Goal: Task Accomplishment & Management: Manage account settings

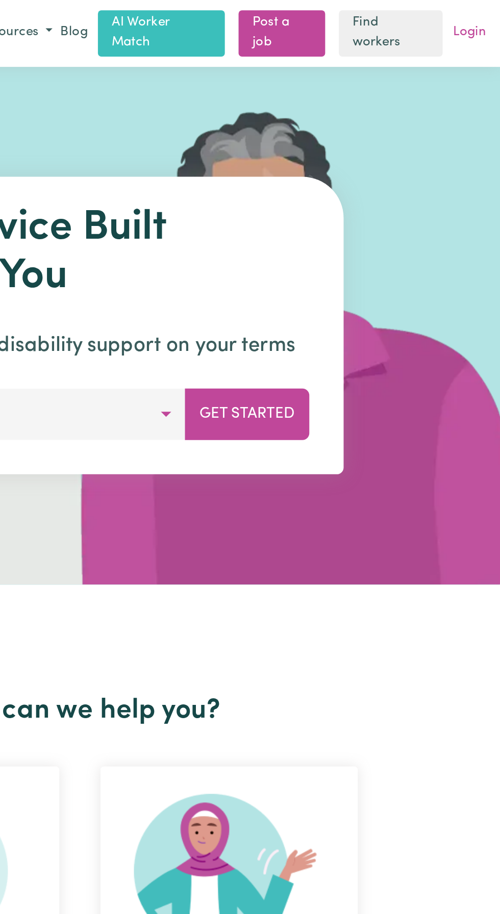
click at [486, 12] on link "Login" at bounding box center [482, 20] width 24 height 16
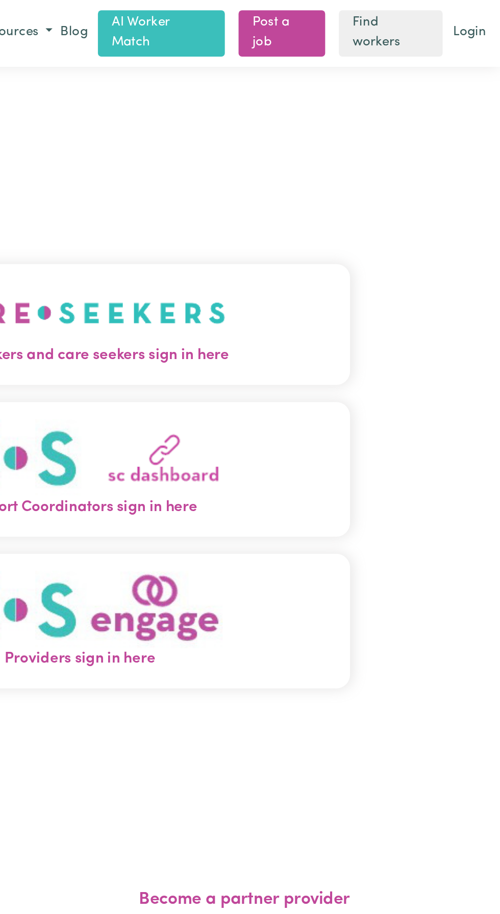
click at [271, 205] on img "Care workers and care seekers sign in here" at bounding box center [250, 186] width 174 height 38
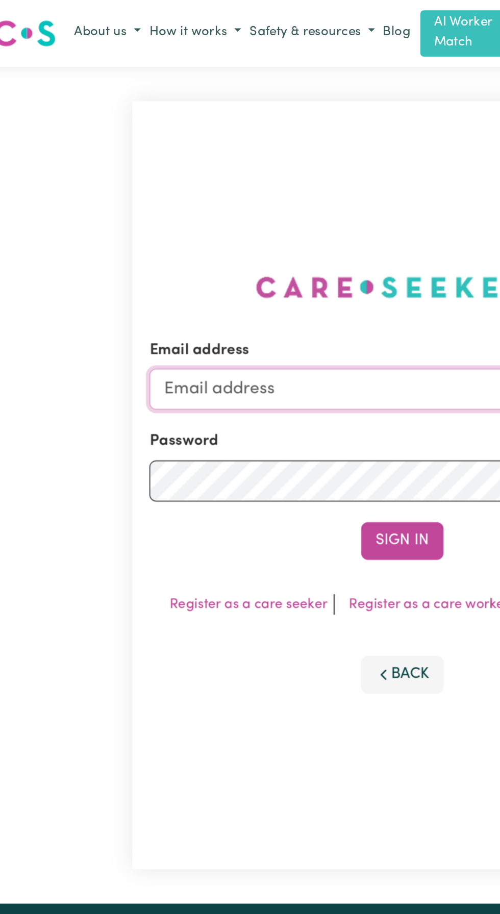
click at [158, 244] on input "Email address" at bounding box center [249, 231] width 301 height 24
type input "[EMAIL_ADDRESS][DOMAIN_NAME]"
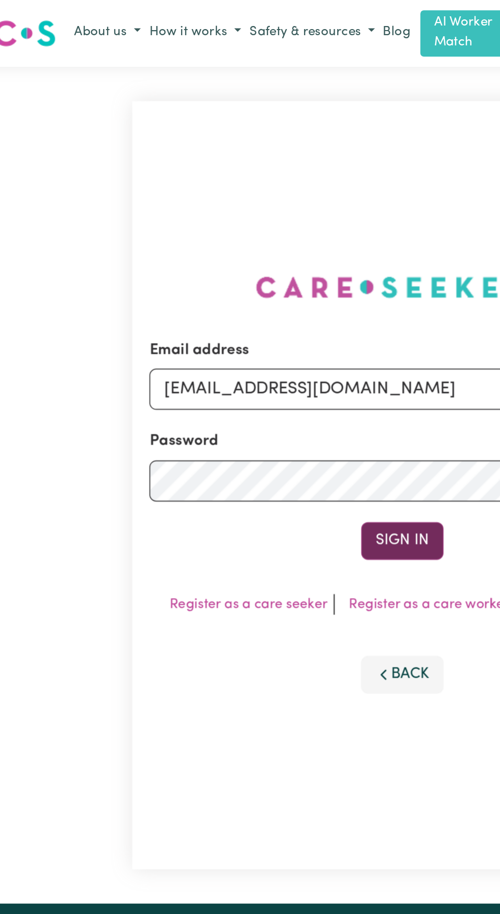
click at [251, 333] on button "Sign In" at bounding box center [250, 322] width 49 height 22
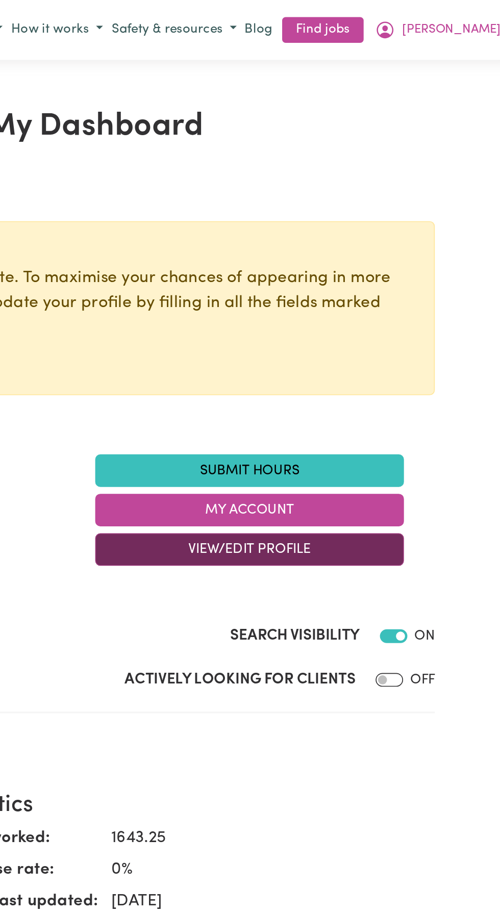
click at [351, 329] on button "View/Edit Profile" at bounding box center [342, 326] width 184 height 19
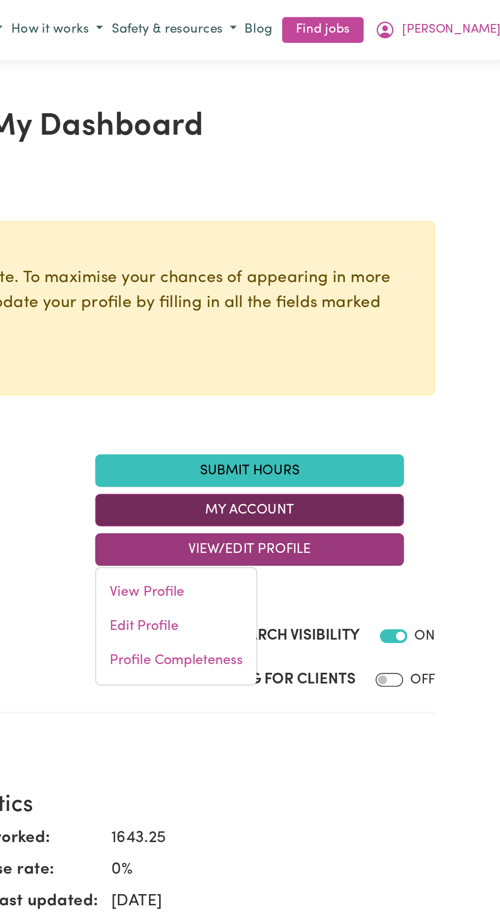
click at [348, 298] on button "My Account" at bounding box center [342, 303] width 184 height 19
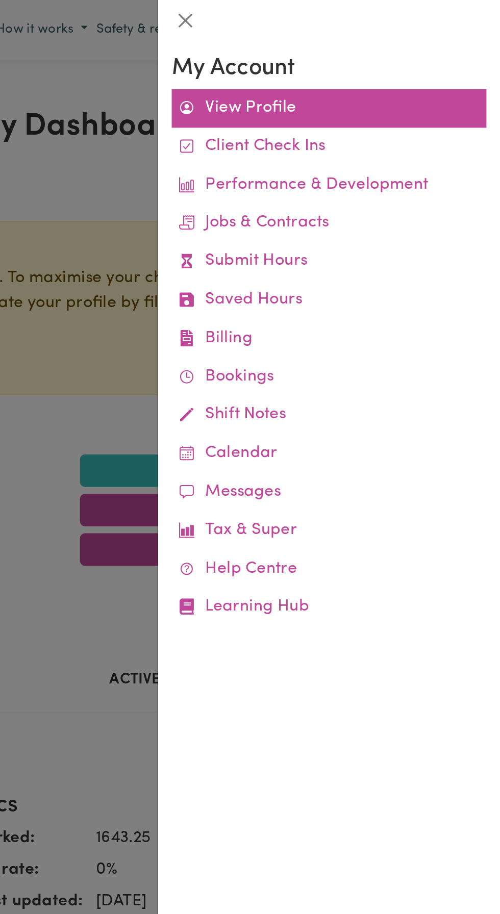
click at [368, 63] on link "View Profile" at bounding box center [398, 64] width 187 height 23
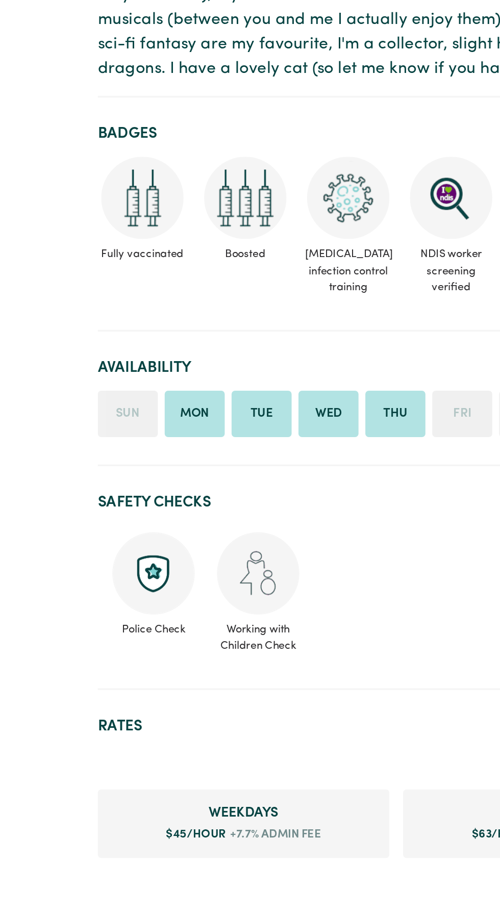
scroll to position [72, 0]
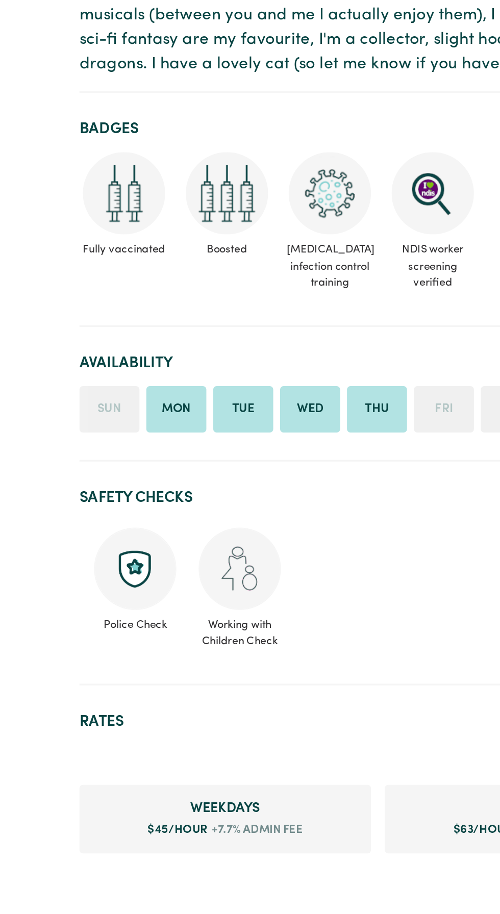
click at [132, 636] on li "Mon" at bounding box center [130, 642] width 36 height 28
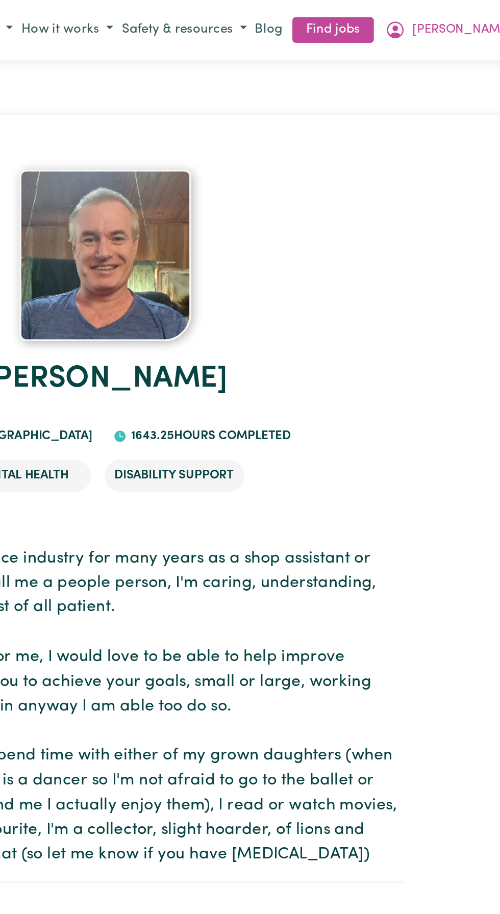
scroll to position [0, 0]
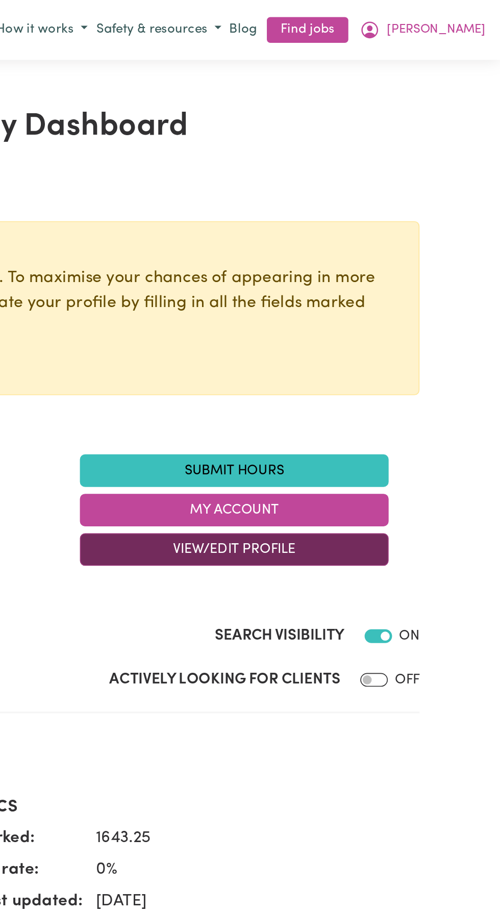
click at [340, 328] on button "View/Edit Profile" at bounding box center [342, 326] width 184 height 19
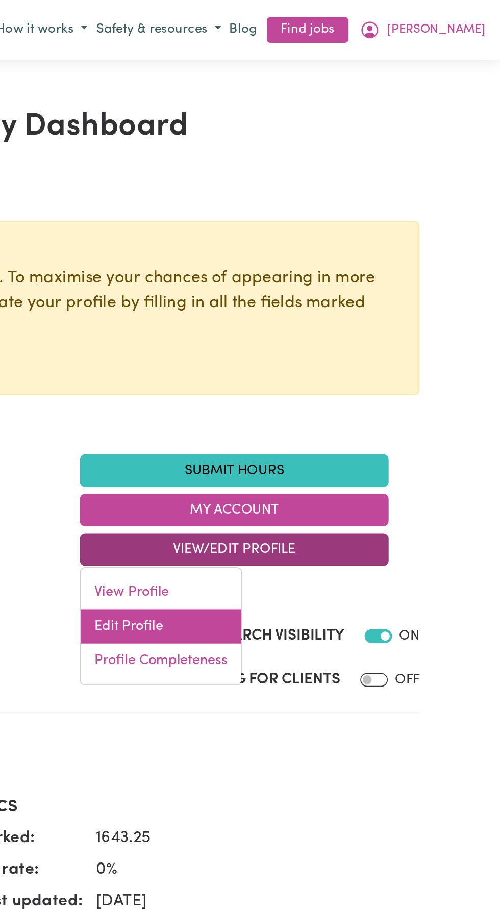
click at [282, 371] on link "Edit Profile" at bounding box center [298, 373] width 95 height 20
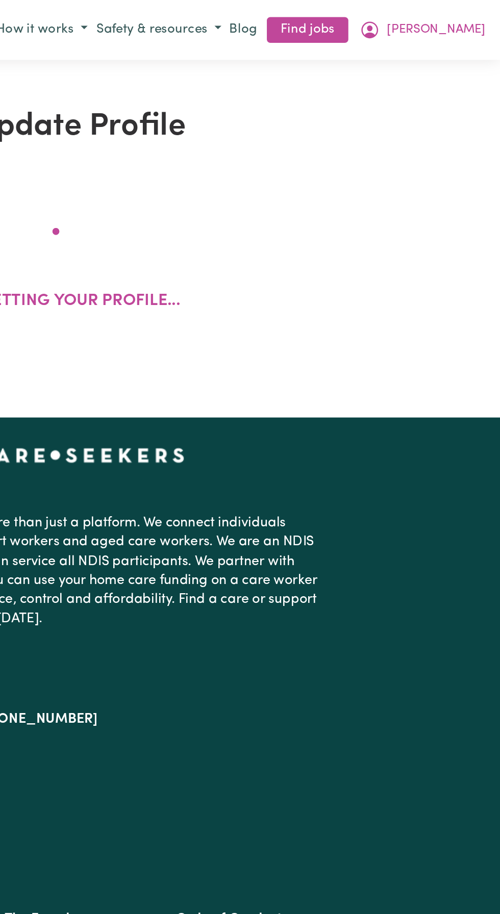
select select "[DEMOGRAPHIC_DATA]"
select select "[DEMOGRAPHIC_DATA] Citizen"
select select "Studying a healthcare related degree or qualification"
select select "45"
select select "63"
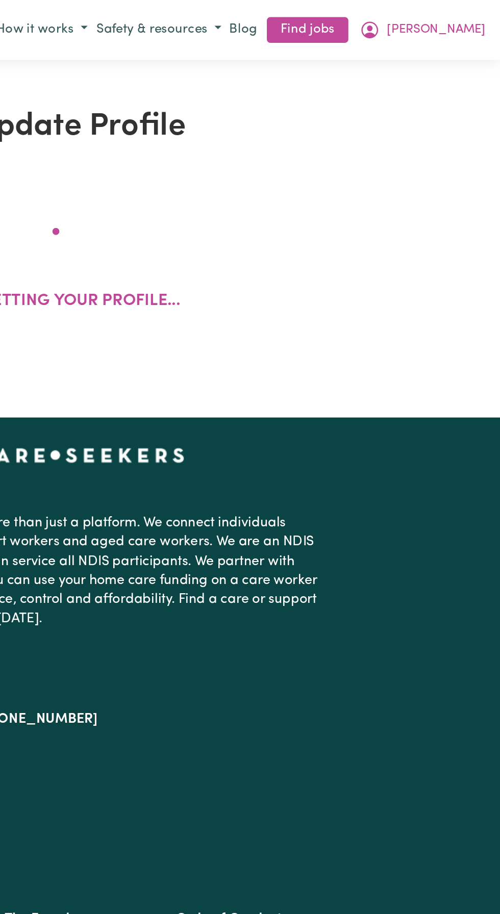
select select "83"
select select "100"
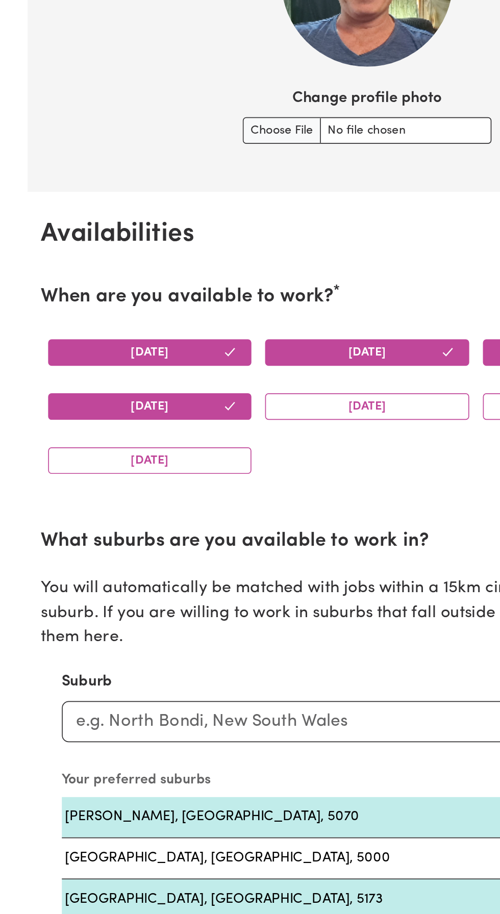
scroll to position [557, 0]
click at [124, 482] on button "[DATE]" at bounding box center [120, 490] width 121 height 16
click at [126, 488] on button "[DATE]" at bounding box center [120, 490] width 121 height 16
click at [122, 494] on button "[DATE]" at bounding box center [120, 490] width 121 height 16
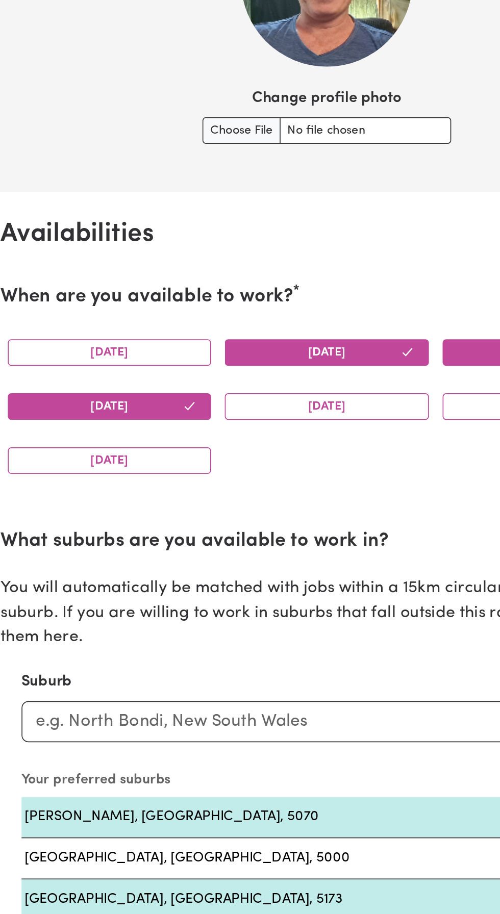
click at [125, 519] on button "[DATE]" at bounding box center [120, 522] width 121 height 16
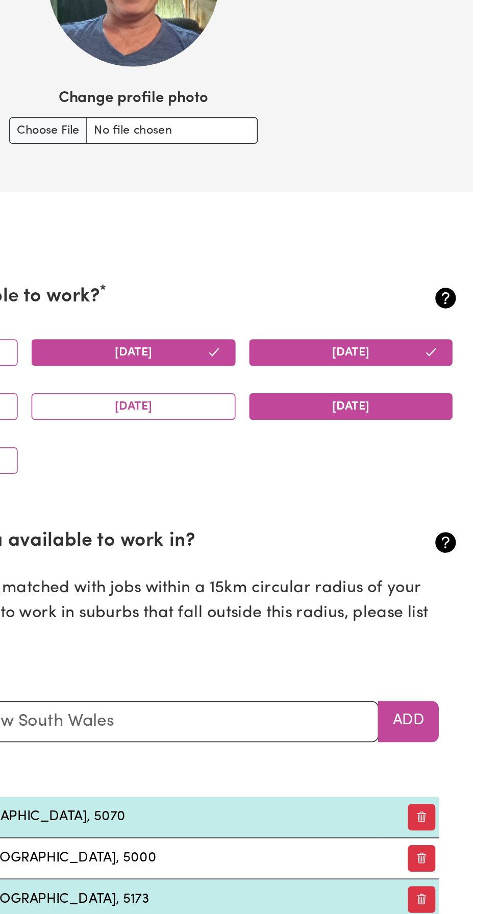
click at [380, 521] on button "[DATE]" at bounding box center [379, 522] width 121 height 16
click at [248, 488] on button "[DATE]" at bounding box center [249, 490] width 121 height 16
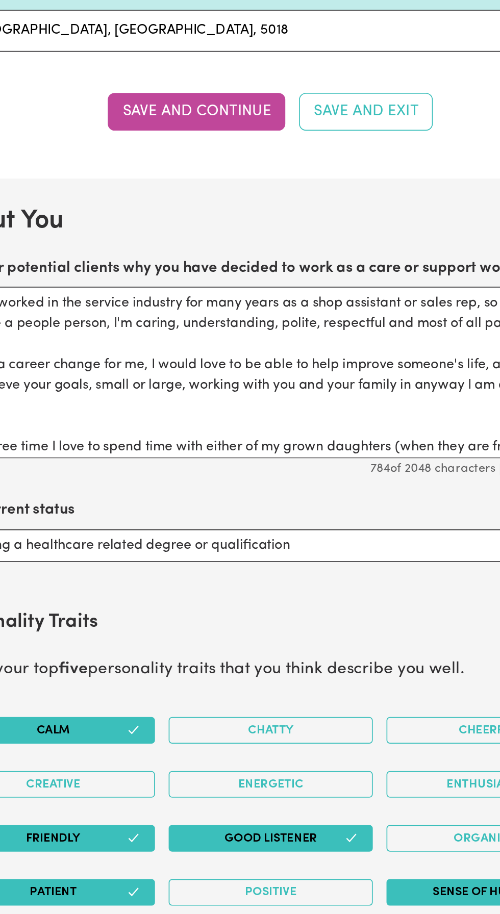
scroll to position [1045, 0]
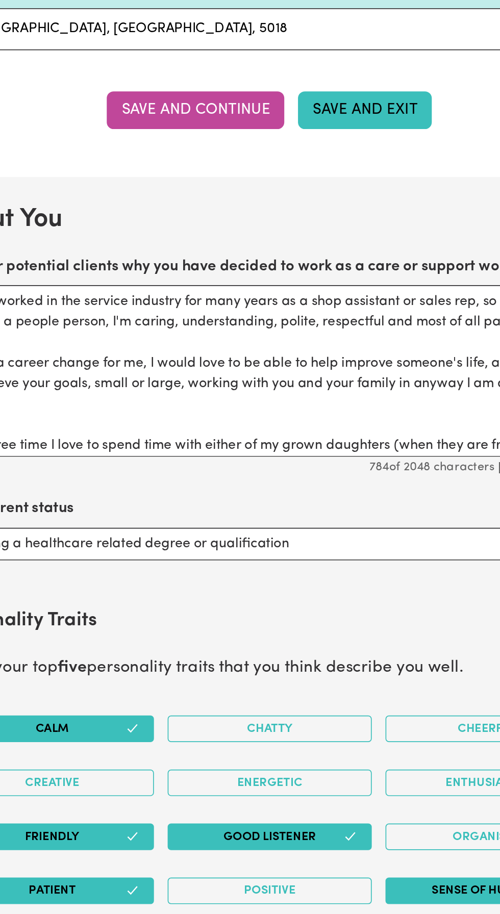
click at [305, 400] on button "Save and Exit" at bounding box center [307, 399] width 80 height 22
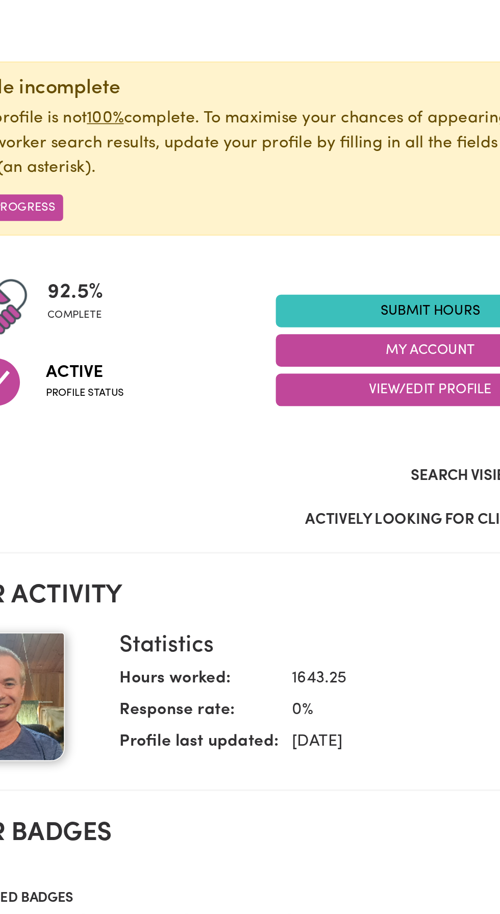
scroll to position [92, 0]
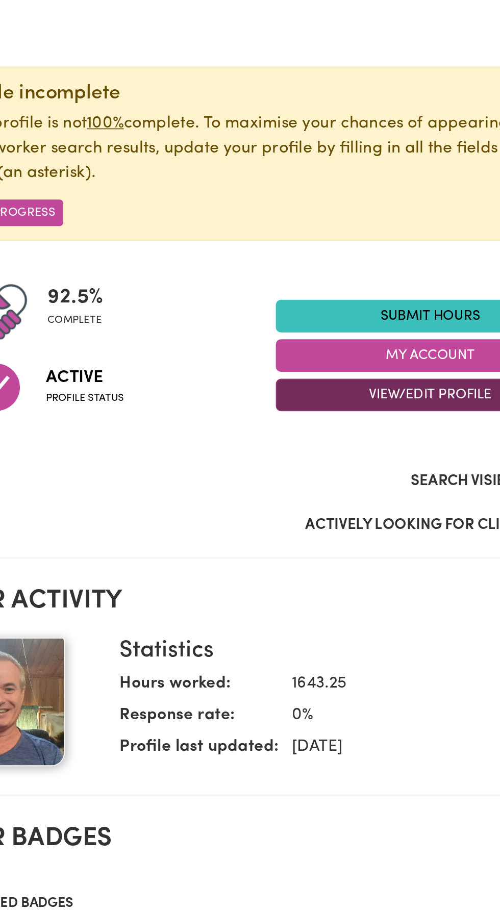
click at [348, 236] on button "View/Edit Profile" at bounding box center [342, 235] width 184 height 19
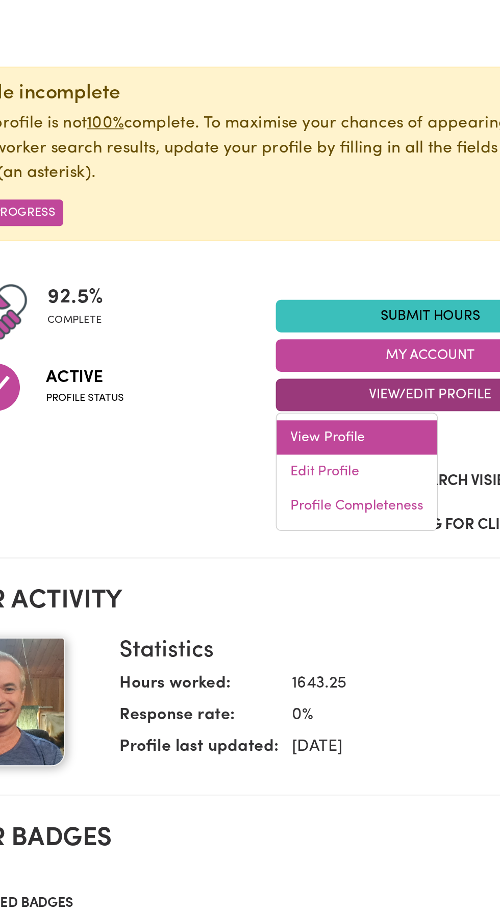
click at [295, 257] on link "View Profile" at bounding box center [298, 261] width 95 height 20
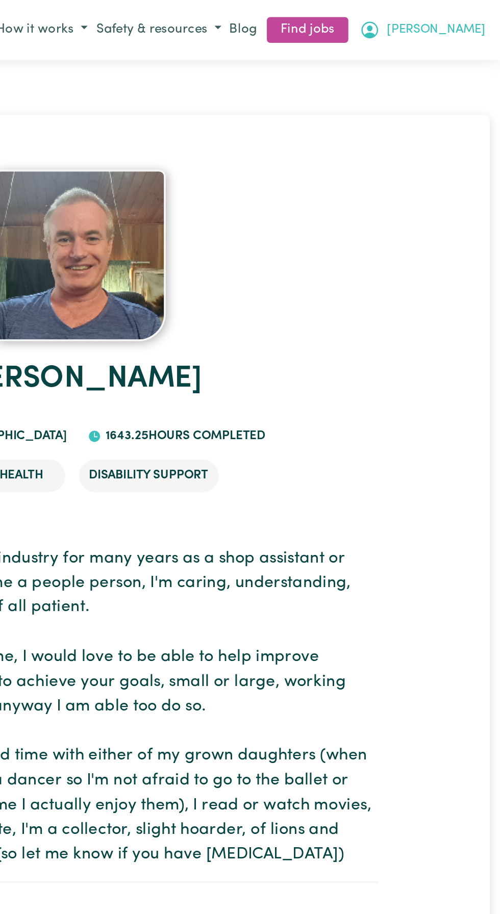
click at [483, 17] on span "[PERSON_NAME]" at bounding box center [462, 17] width 59 height 11
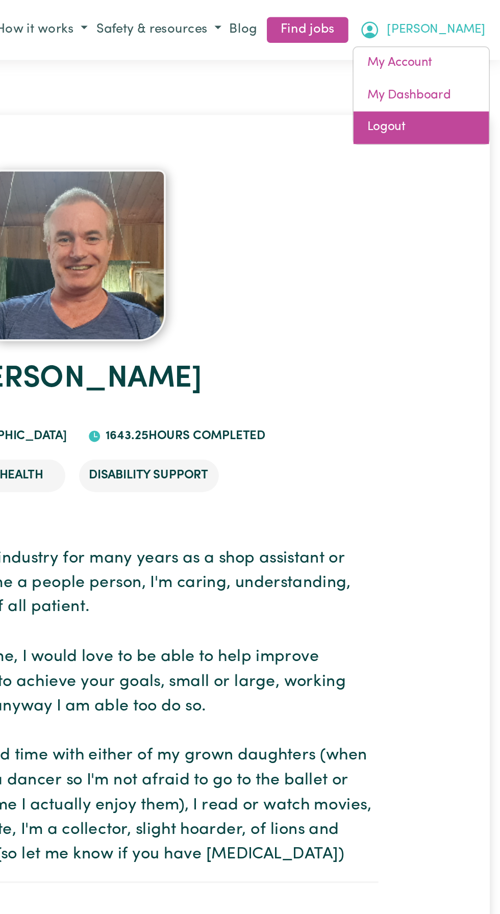
click at [438, 73] on link "Logout" at bounding box center [453, 75] width 81 height 19
